Goal: Transaction & Acquisition: Purchase product/service

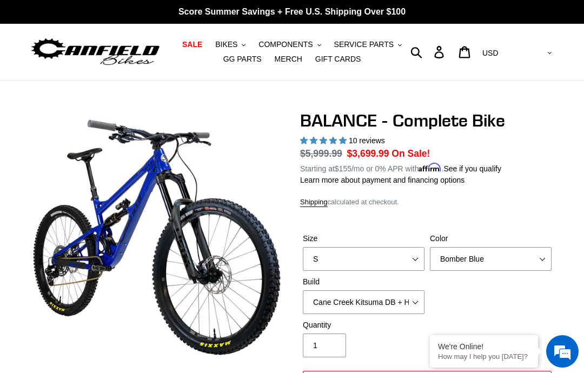
select select "highest-rating"
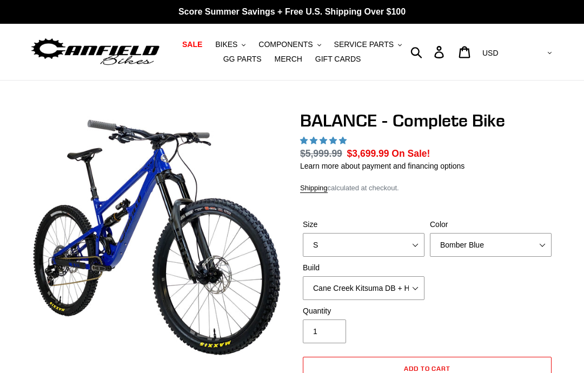
select select "highest-rating"
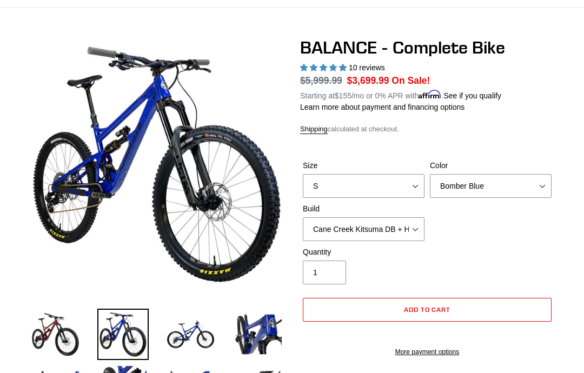
scroll to position [97, 0]
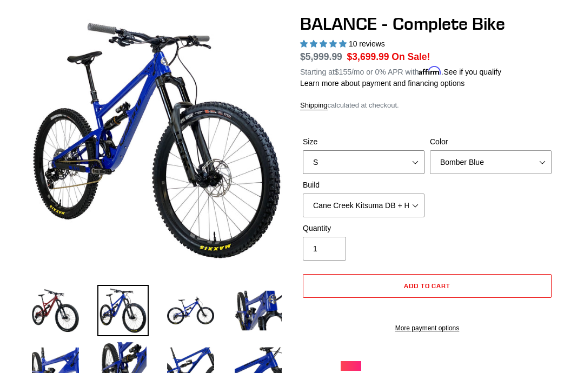
click at [417, 162] on select "S M L XL" at bounding box center [364, 162] width 122 height 24
select select "L"
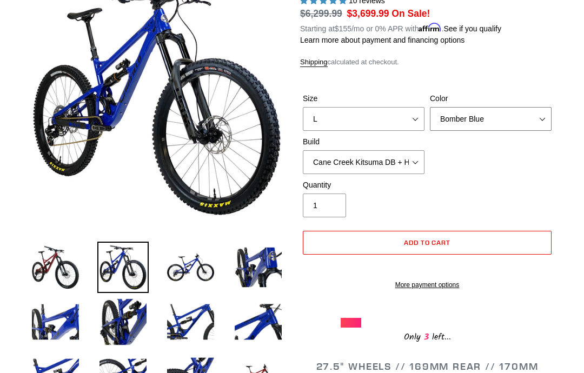
click at [538, 116] on select "Bomber Blue Goat's Blood Stealth Black" at bounding box center [491, 119] width 122 height 24
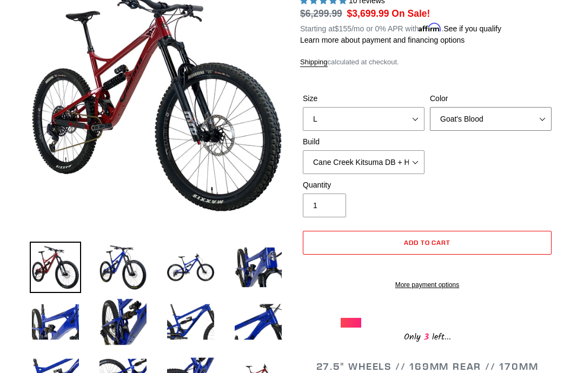
click at [537, 121] on select "Bomber Blue Goat's Blood Stealth Black" at bounding box center [491, 119] width 122 height 24
select select "Stealth Black"
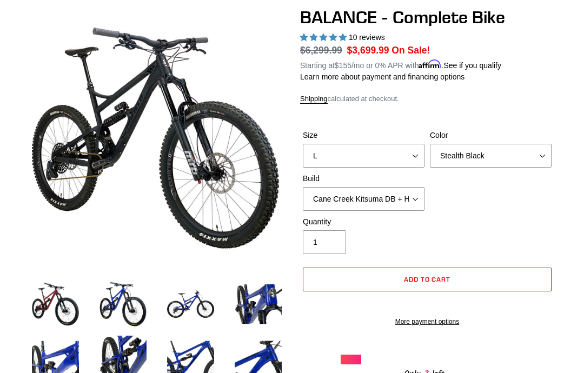
scroll to position [103, 0]
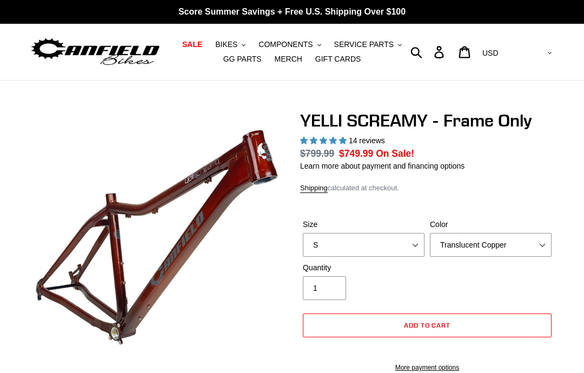
select select "highest-rating"
